Goal: Task Accomplishment & Management: Manage account settings

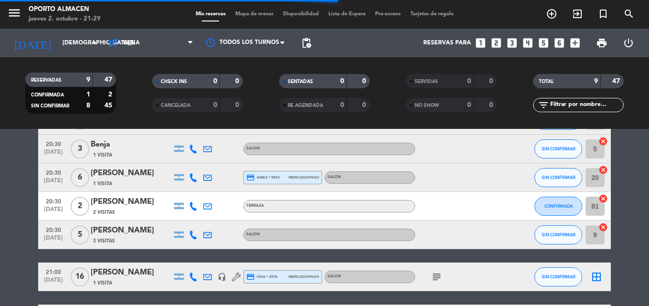
scroll to position [199, 0]
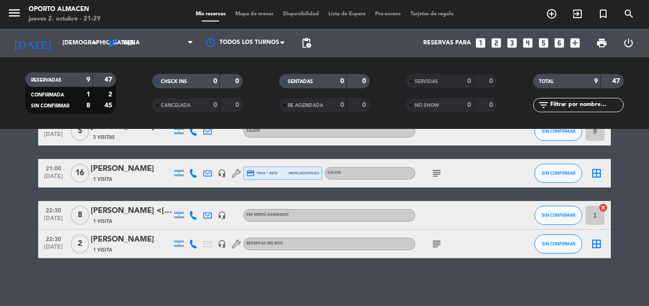
click at [197, 215] on icon at bounding box center [193, 215] width 9 height 9
click at [191, 200] on span "Copiar" at bounding box center [186, 199] width 20 height 10
click at [195, 292] on div "No hay notas para este servicio. Haz clic para agregar una 20:30 [DATE] 2 [PERS…" at bounding box center [324, 217] width 649 height 177
click at [156, 208] on div "[PERSON_NAME] <[PERSON_NAME]" at bounding box center [131, 211] width 81 height 12
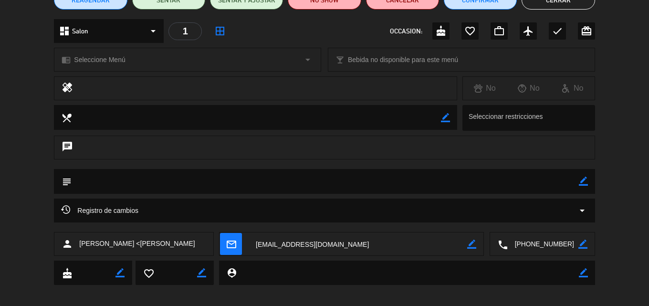
scroll to position [103, 0]
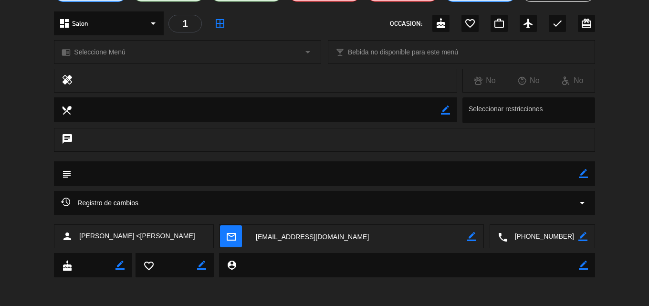
click at [582, 203] on icon "arrow_drop_down" at bounding box center [582, 202] width 11 height 11
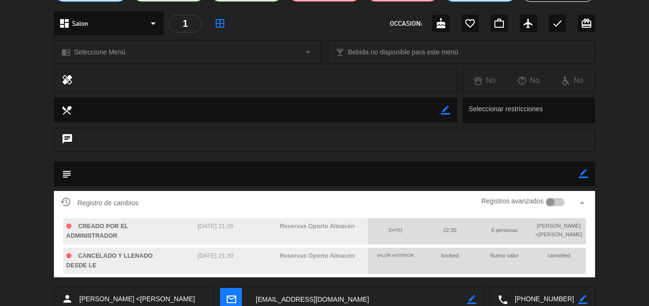
click at [612, 236] on div "Registro de cambios Registros avanzados arrow_drop_up CREADO POR EL ADMINISTRAD…" at bounding box center [324, 239] width 649 height 96
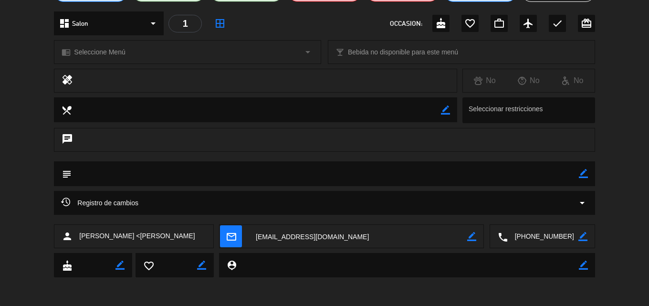
scroll to position [0, 0]
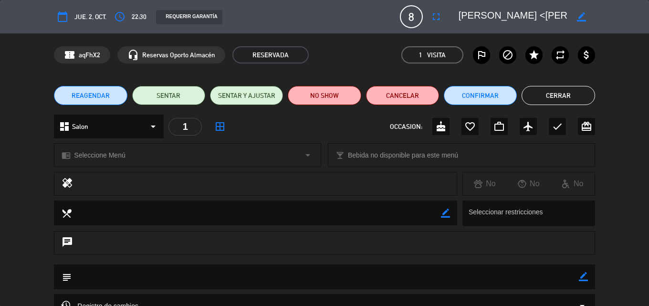
click at [551, 94] on button "Cerrar" at bounding box center [558, 95] width 73 height 19
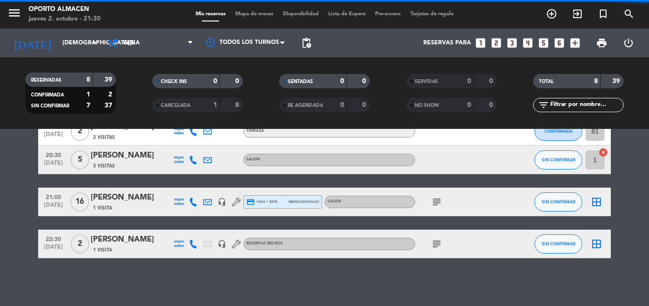
scroll to position [170, 0]
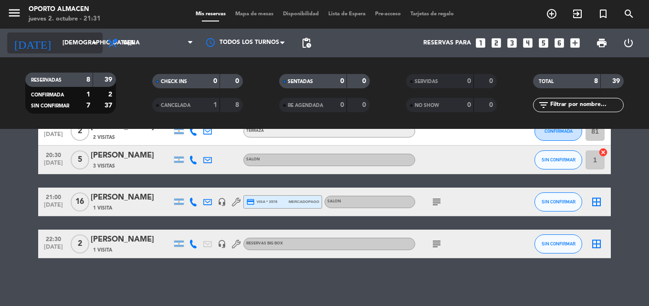
click at [58, 47] on input "[DEMOGRAPHIC_DATA][DATE]" at bounding box center [98, 43] width 81 height 16
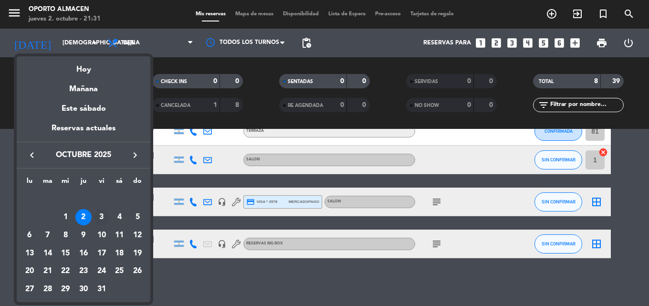
click at [98, 213] on div "3" at bounding box center [102, 217] width 16 height 16
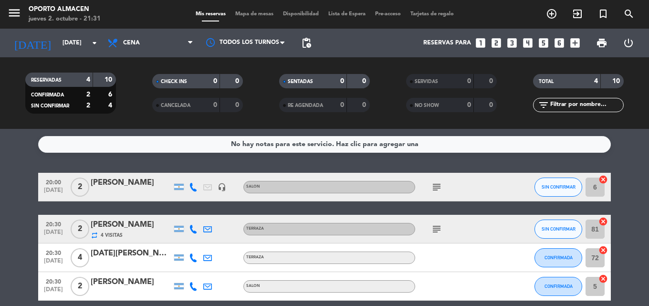
scroll to position [43, 0]
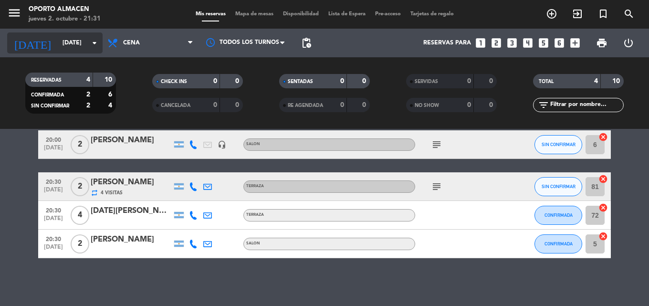
click at [71, 47] on input "[DATE]" at bounding box center [98, 43] width 81 height 16
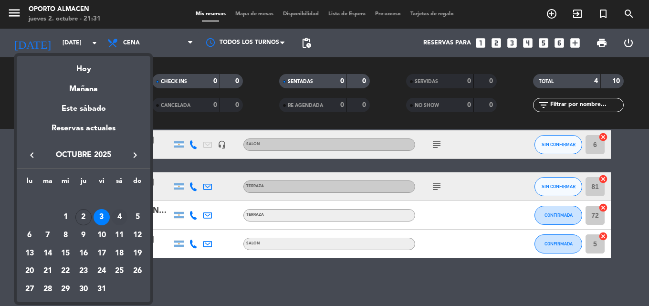
click at [123, 211] on div "4" at bounding box center [119, 217] width 16 height 16
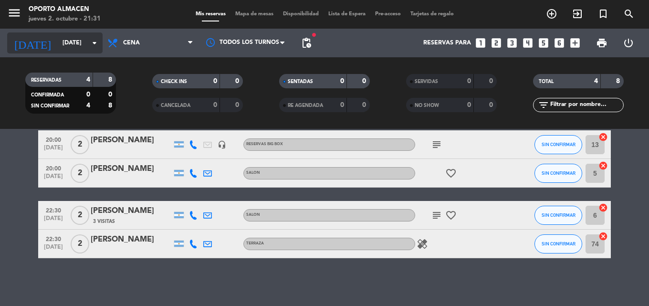
click at [58, 43] on input "[DATE]" at bounding box center [98, 43] width 81 height 16
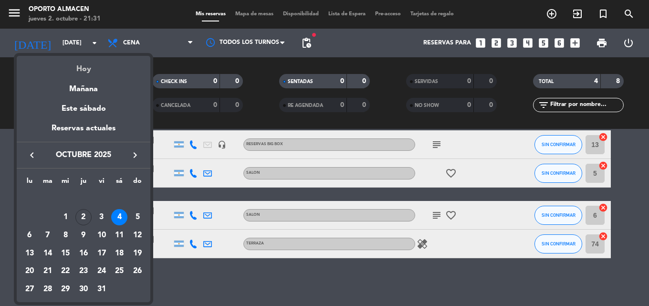
click at [80, 67] on div "Hoy" at bounding box center [84, 66] width 134 height 20
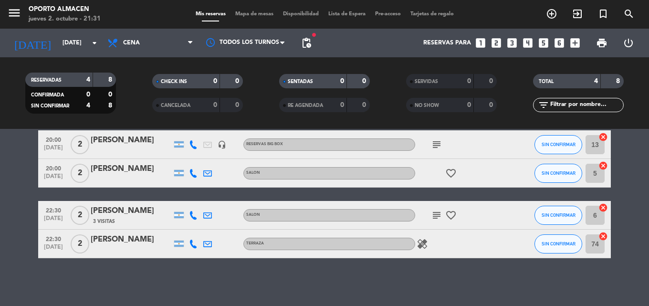
type input "[DEMOGRAPHIC_DATA][DATE]"
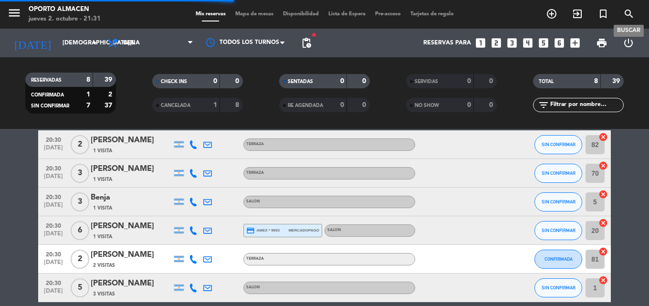
click at [636, 11] on span "search" at bounding box center [630, 14] width 26 height 16
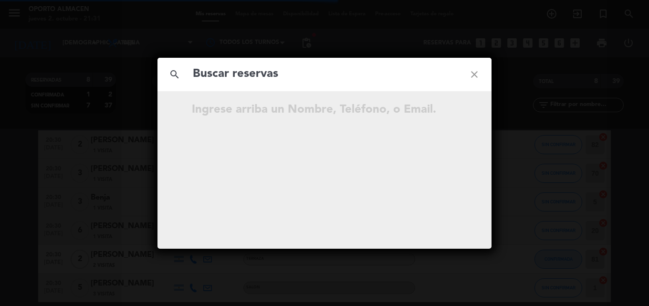
click at [317, 80] on input "text" at bounding box center [325, 74] width 266 height 20
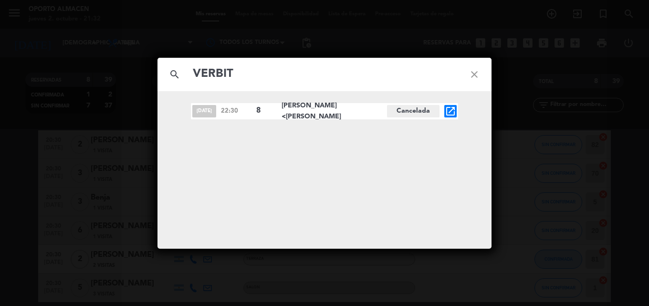
type input "VERBIT"
click at [476, 72] on icon "close" at bounding box center [475, 74] width 34 height 34
click at [474, 74] on icon "close" at bounding box center [475, 74] width 34 height 34
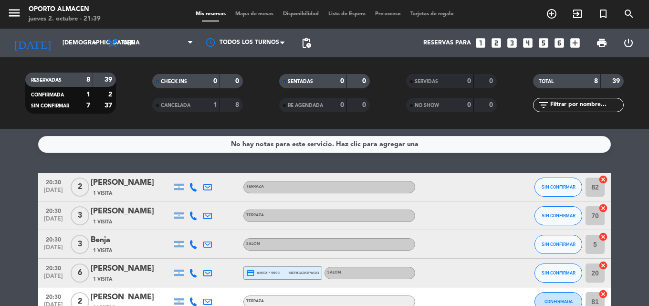
scroll to position [96, 0]
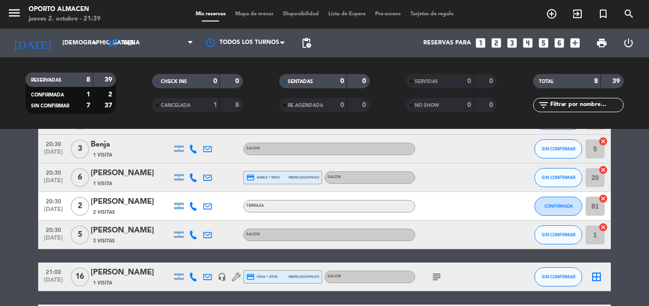
click at [240, 104] on strong "8" at bounding box center [238, 105] width 6 height 7
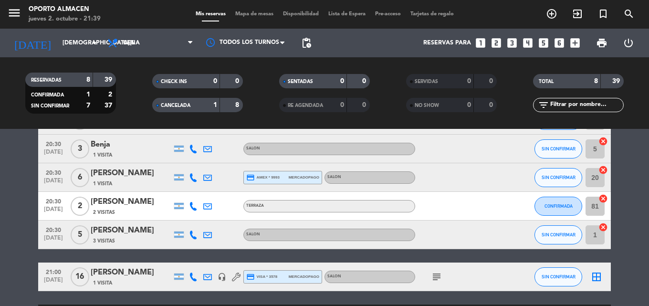
scroll to position [199, 0]
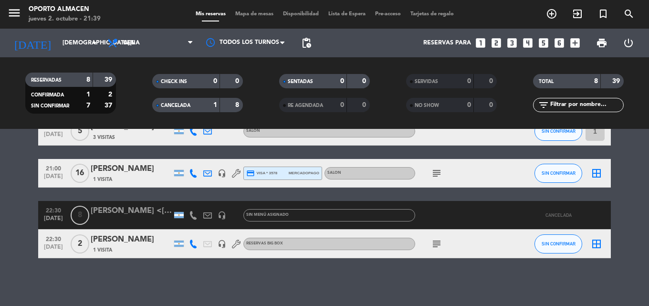
click at [191, 217] on icon at bounding box center [193, 215] width 9 height 9
click at [187, 202] on span "Copiar" at bounding box center [186, 199] width 20 height 10
click at [205, 15] on span "Mis reservas" at bounding box center [211, 13] width 40 height 5
click at [240, 104] on strong "8" at bounding box center [238, 105] width 6 height 7
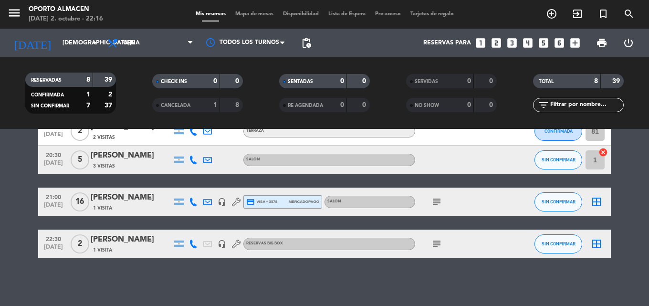
scroll to position [0, 0]
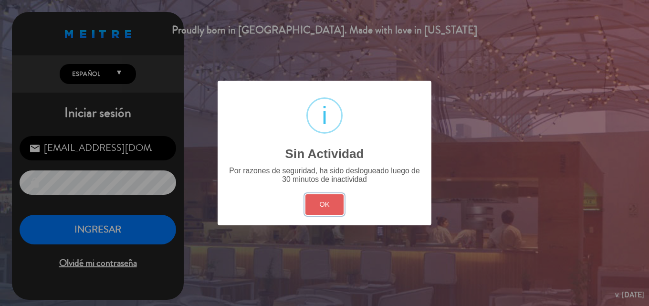
click at [319, 201] on button "OK" at bounding box center [325, 204] width 39 height 21
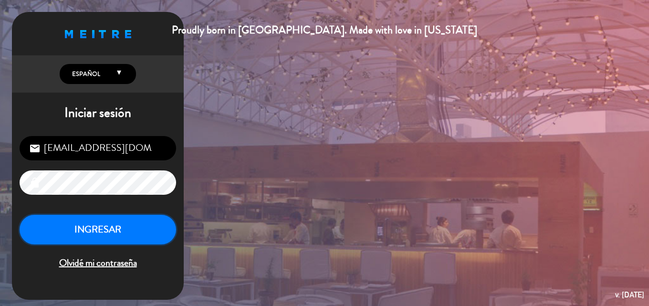
click at [122, 227] on button "INGRESAR" at bounding box center [98, 230] width 157 height 30
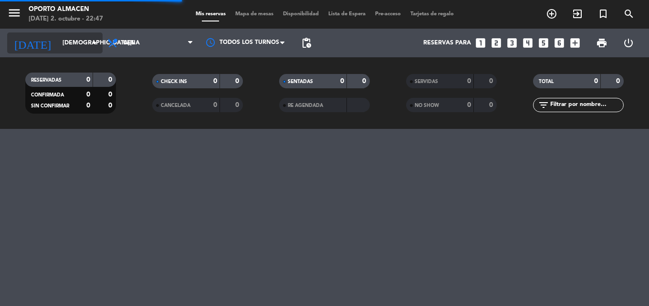
click at [85, 38] on input "[DEMOGRAPHIC_DATA][DATE]" at bounding box center [98, 43] width 81 height 16
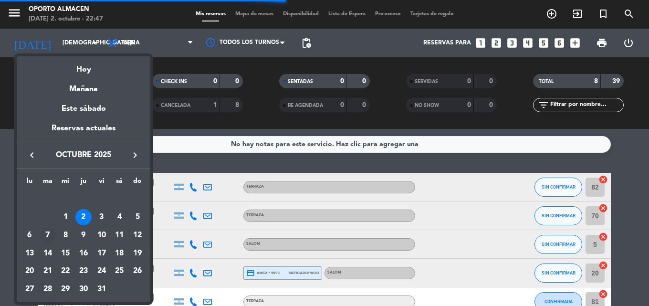
click at [46, 233] on div "7" at bounding box center [48, 235] width 16 height 16
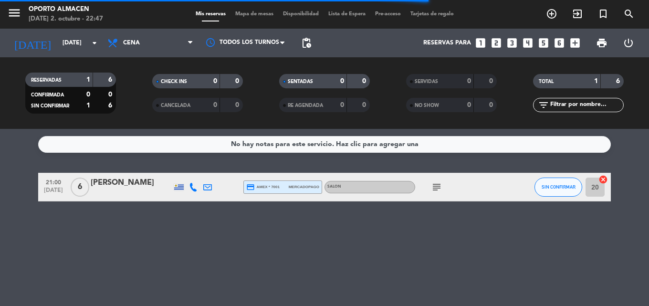
click at [440, 187] on icon "subject" at bounding box center [436, 186] width 11 height 11
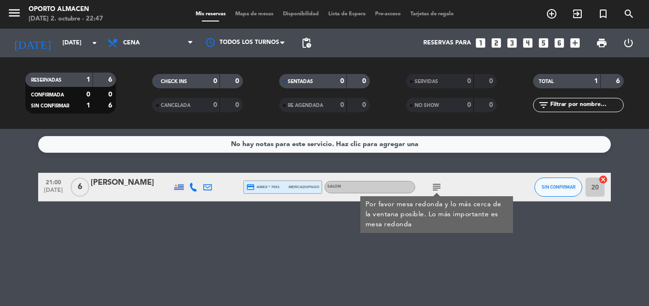
click at [440, 187] on icon "subject" at bounding box center [436, 186] width 11 height 11
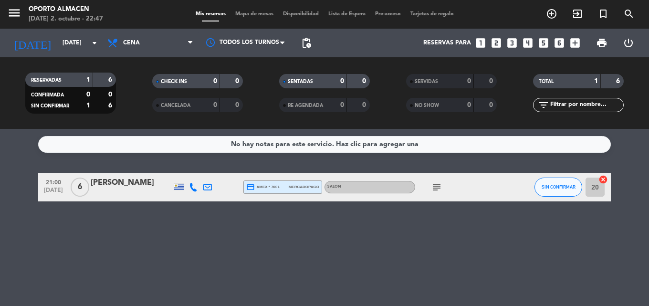
click at [440, 187] on icon "subject" at bounding box center [436, 186] width 11 height 11
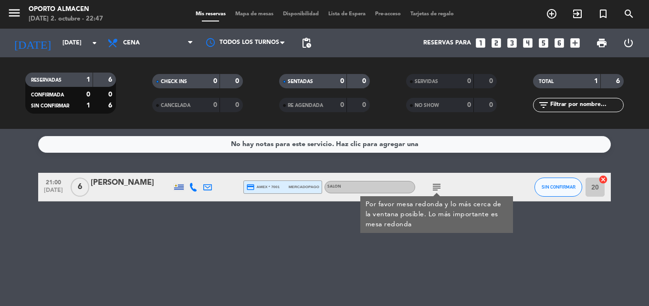
click at [440, 187] on icon "subject" at bounding box center [436, 186] width 11 height 11
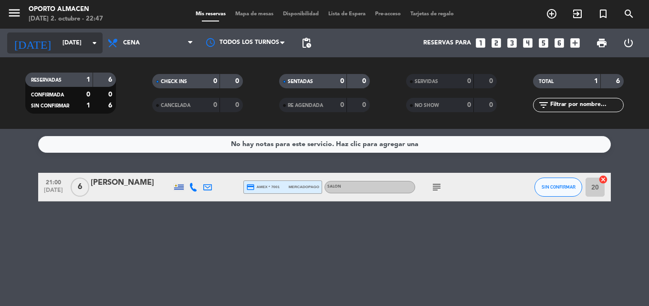
click at [64, 51] on input "mar. 7 oct." at bounding box center [98, 43] width 81 height 16
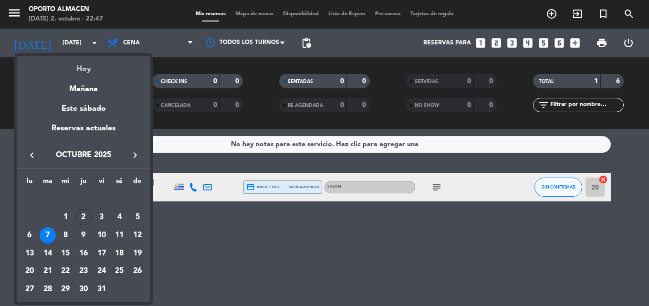
click at [80, 67] on div "Hoy" at bounding box center [84, 66] width 134 height 20
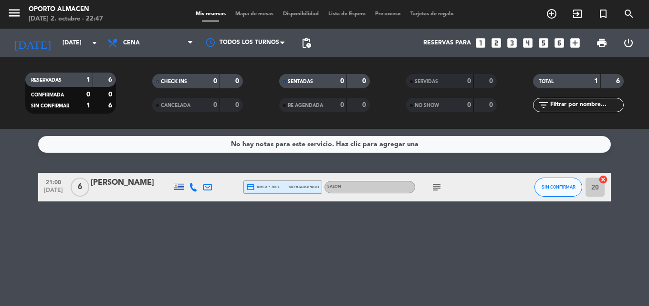
type input "[DEMOGRAPHIC_DATA][DATE]"
